Goal: Register for event/course

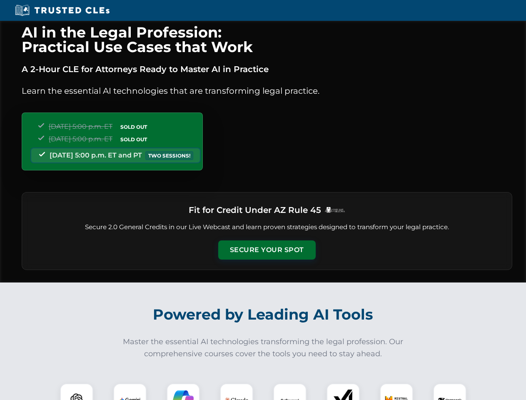
click at [267, 250] on button "Secure Your Spot" at bounding box center [267, 249] width 98 height 19
click at [77, 392] on img at bounding box center [77, 400] width 24 height 24
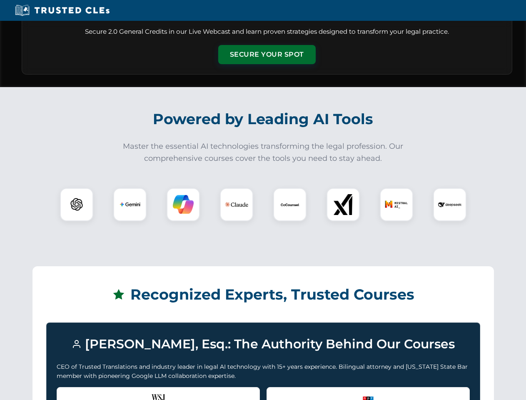
click at [130, 392] on div "Recognized by the WSJ [PERSON_NAME] was featured for his expertise in AI legal …" at bounding box center [158, 403] width 203 height 33
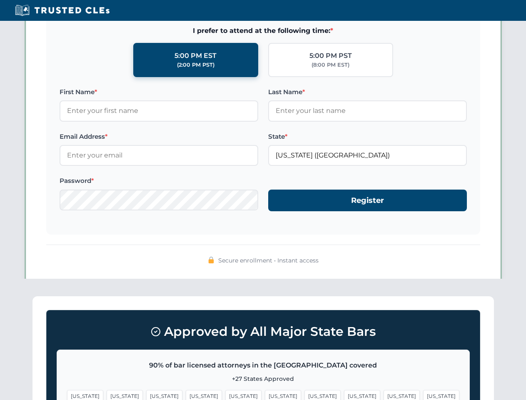
click at [305, 392] on span "[US_STATE]" at bounding box center [323, 396] width 36 height 12
click at [384, 392] on span "[US_STATE]" at bounding box center [402, 396] width 36 height 12
